Goal: Transaction & Acquisition: Purchase product/service

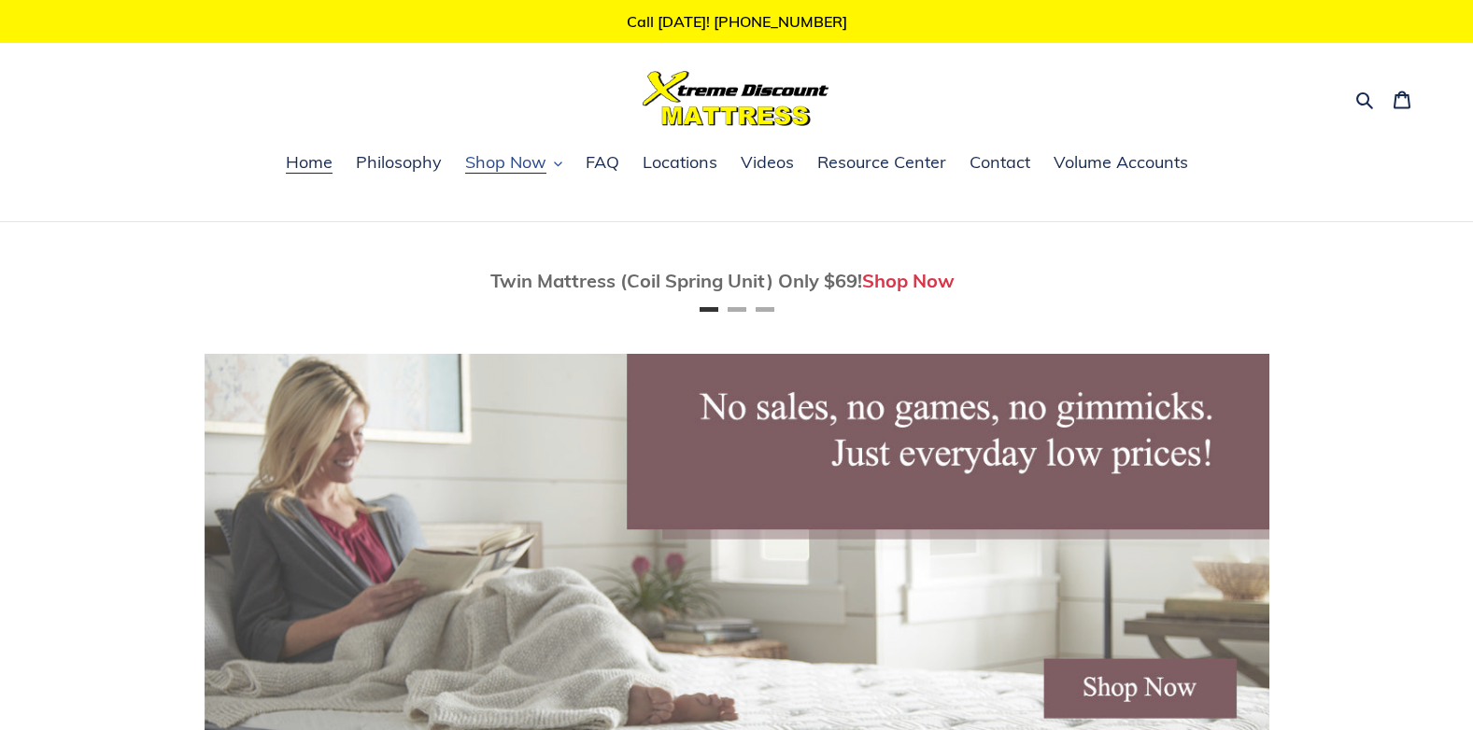
click at [513, 170] on span "Shop Now" at bounding box center [505, 162] width 81 height 22
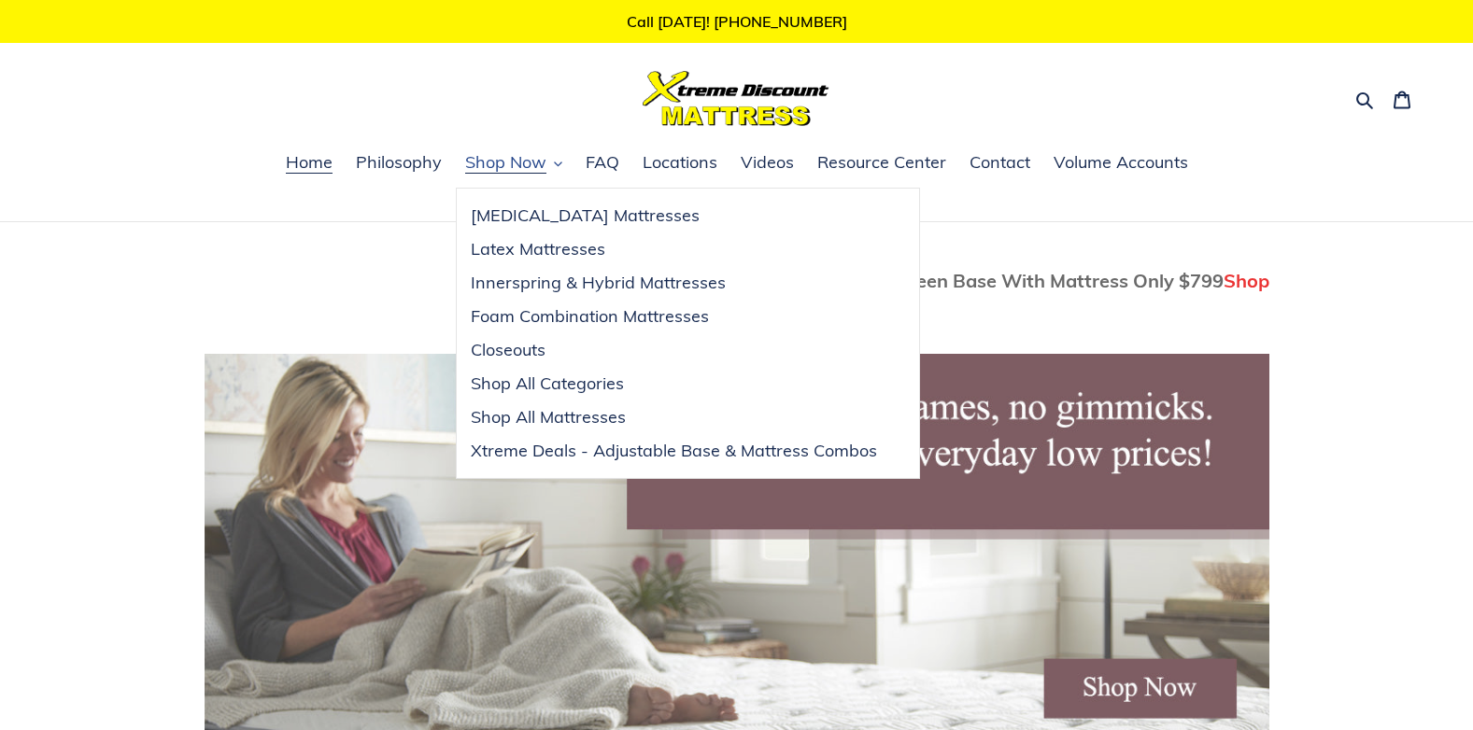
scroll to position [0, 1065]
click at [559, 290] on span "Innerspring & Hybrid Mattresses" at bounding box center [598, 283] width 255 height 22
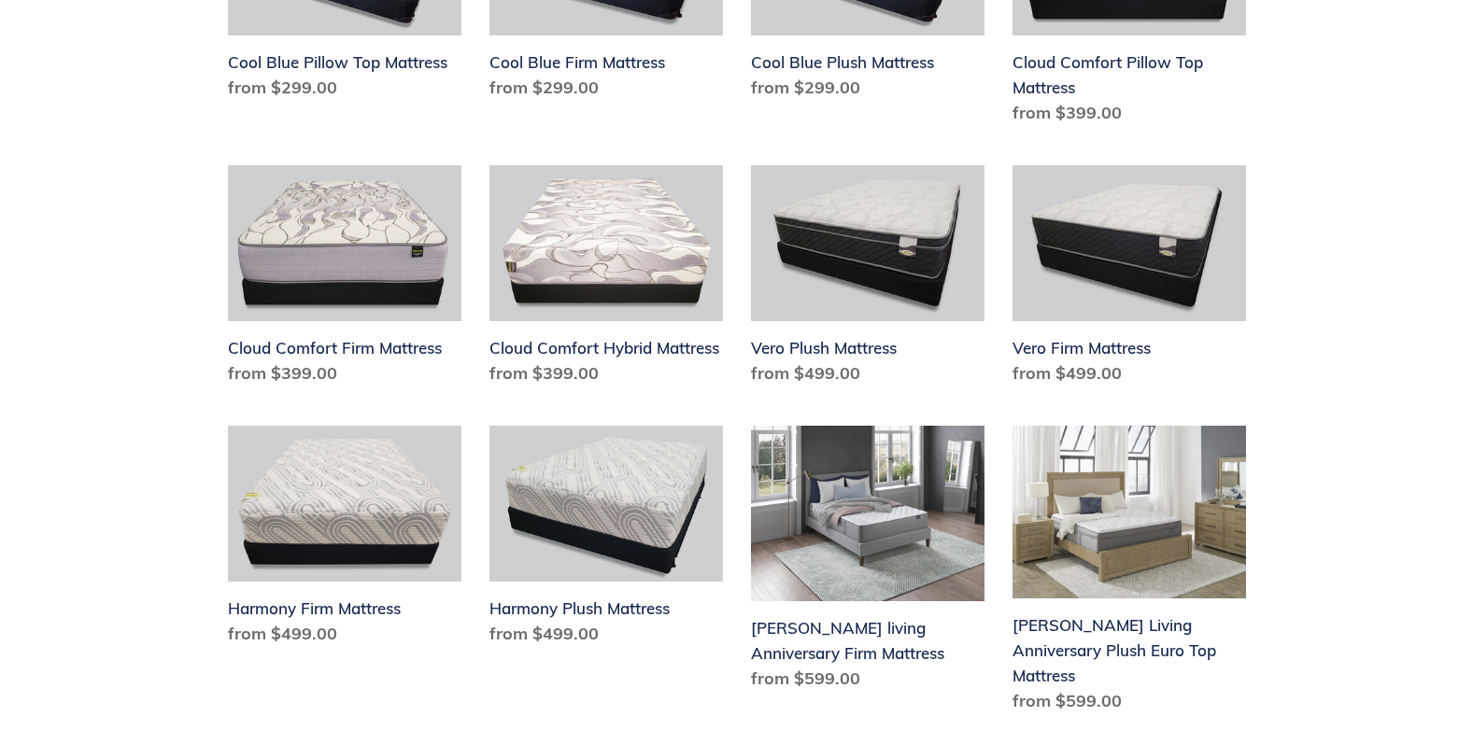
scroll to position [1401, 0]
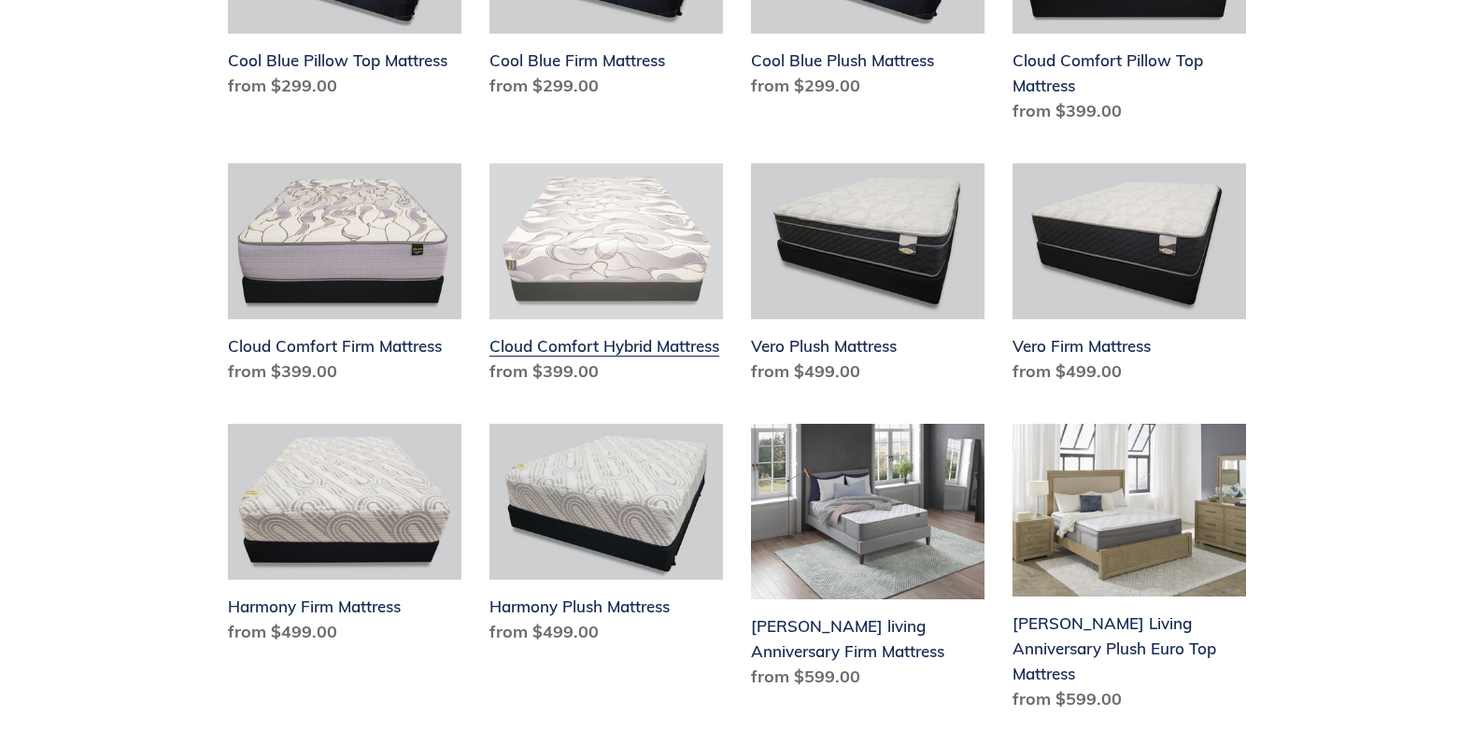
click at [604, 242] on link "Cloud Comfort Hybrid Mattress" at bounding box center [605, 277] width 233 height 228
